Goal: Check status: Check status

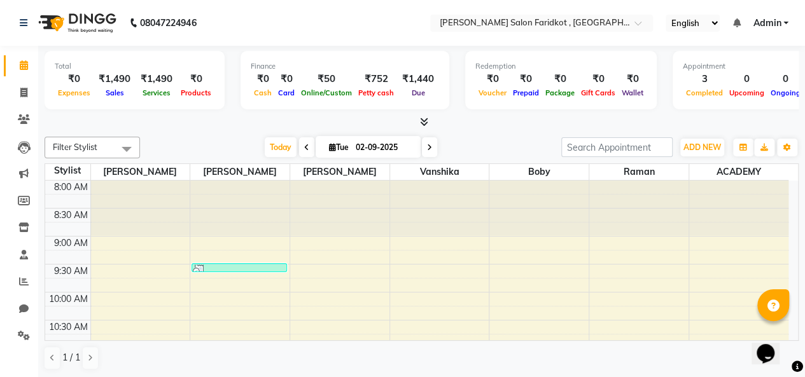
click at [303, 152] on span at bounding box center [306, 147] width 15 height 20
type input "[DATE]"
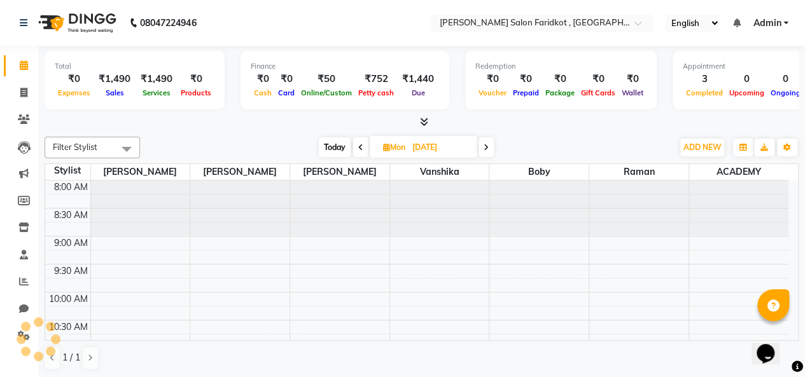
scroll to position [387, 0]
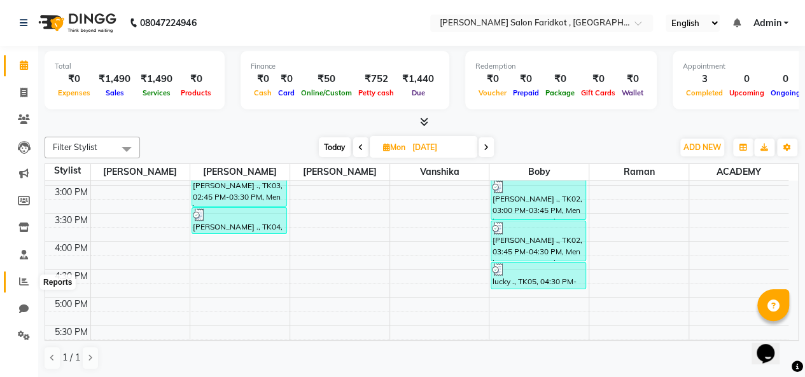
click at [25, 287] on span at bounding box center [24, 282] width 22 height 15
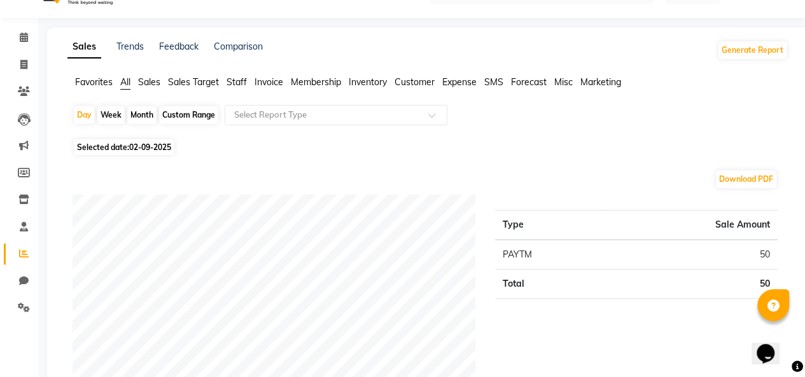
scroll to position [27, 0]
click at [113, 151] on span "Selected date: [DATE]" at bounding box center [124, 148] width 101 height 16
select select "9"
select select "2025"
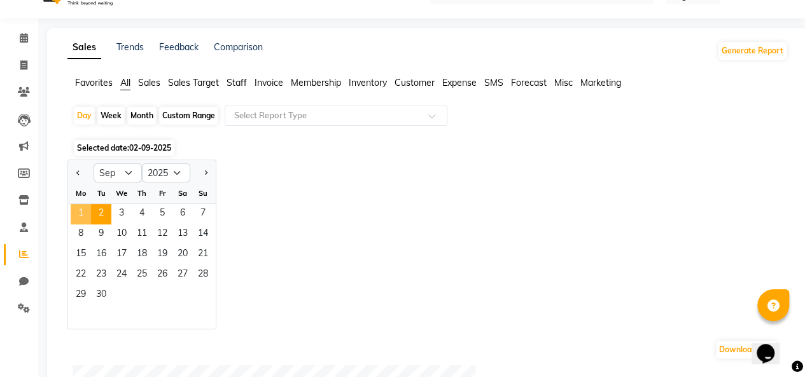
click at [75, 209] on span "1" at bounding box center [81, 214] width 20 height 20
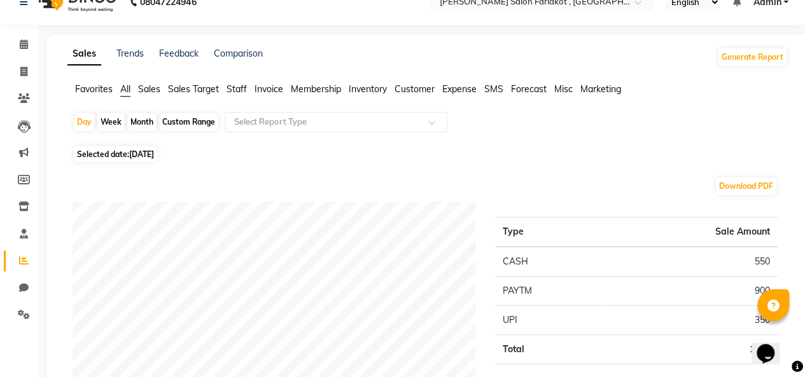
scroll to position [15, 0]
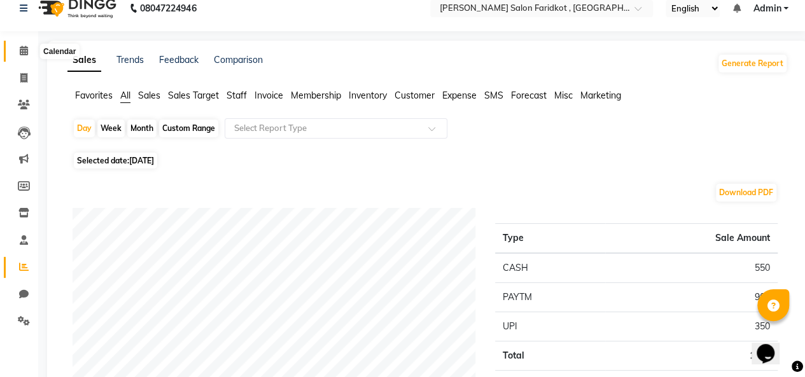
click at [21, 54] on icon at bounding box center [24, 51] width 8 height 10
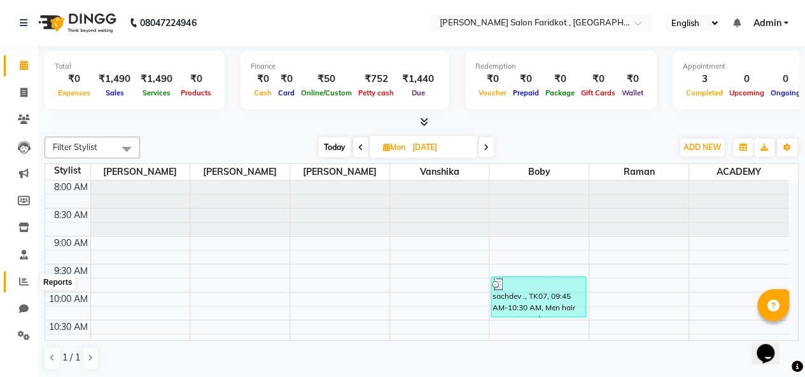
click at [22, 288] on span at bounding box center [24, 282] width 22 height 15
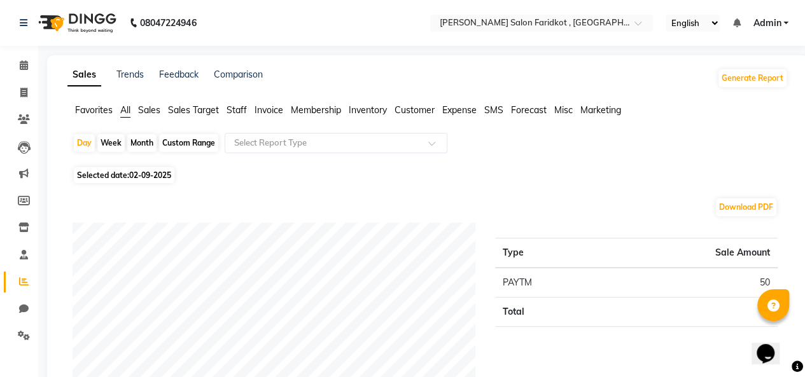
click at [123, 174] on span "Selected date: [DATE]" at bounding box center [124, 175] width 101 height 16
select select "9"
select select "2025"
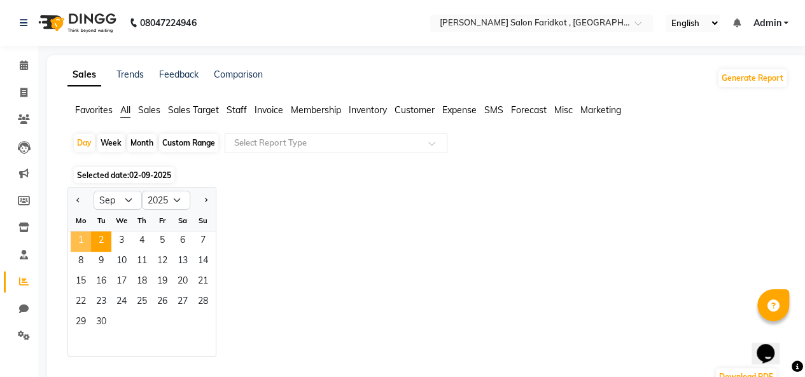
click at [79, 240] on span "1" at bounding box center [81, 242] width 20 height 20
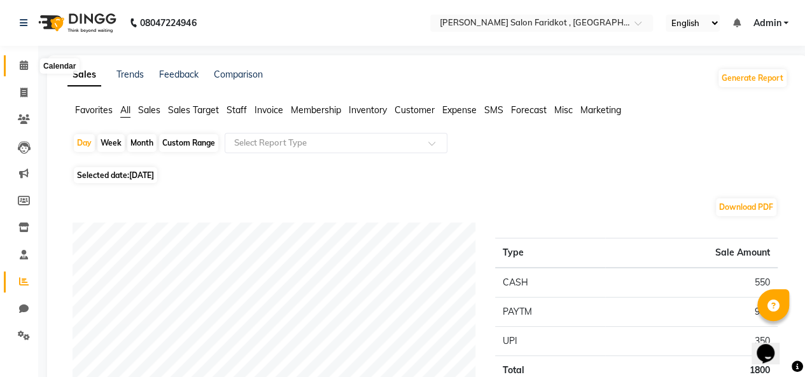
click at [25, 63] on icon at bounding box center [24, 65] width 8 height 10
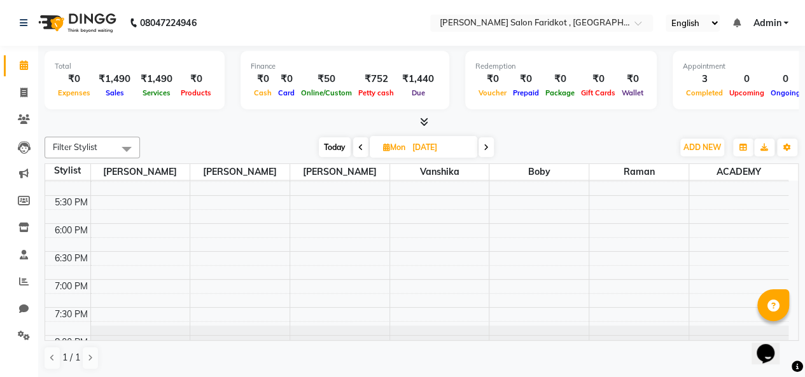
scroll to position [517, 0]
click at [485, 148] on icon at bounding box center [485, 148] width 5 height 8
type input "02-09-2025"
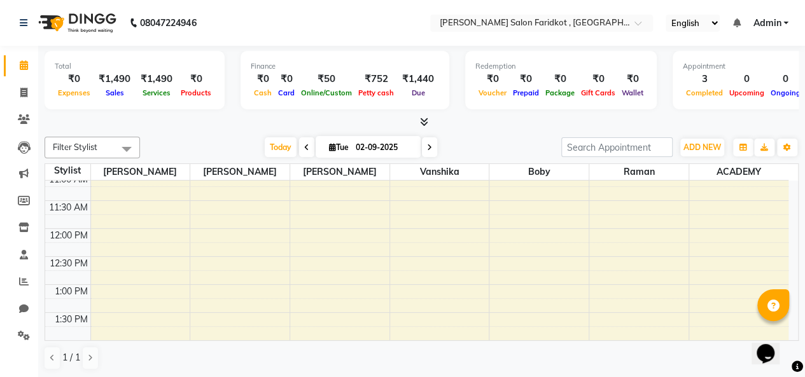
scroll to position [174, 0]
